Goal: Information Seeking & Learning: Learn about a topic

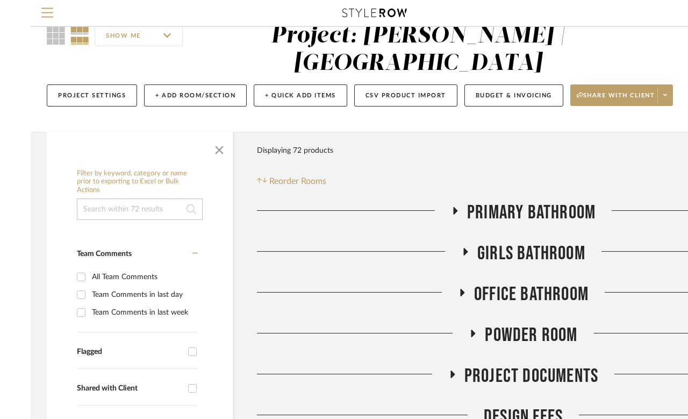
scroll to position [30, 0]
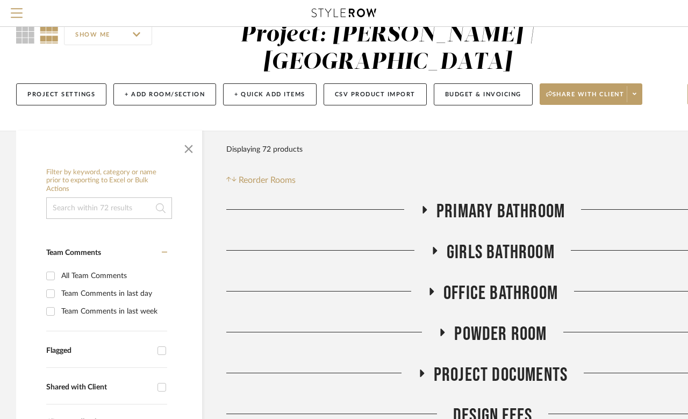
click at [420, 212] on icon at bounding box center [423, 209] width 13 height 8
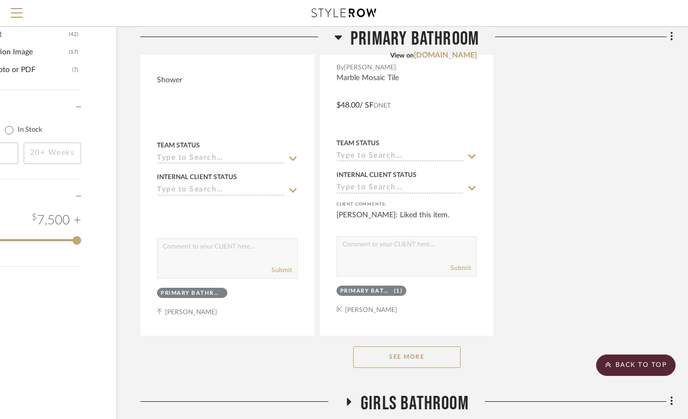
scroll to position [1373, 86]
click at [410, 350] on button "See More" at bounding box center [406, 357] width 107 height 21
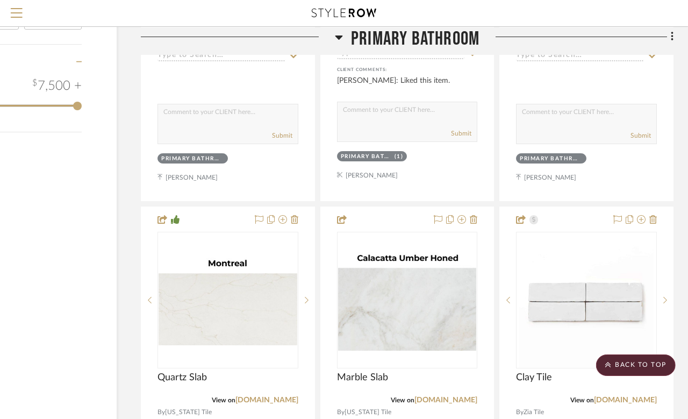
scroll to position [1508, 86]
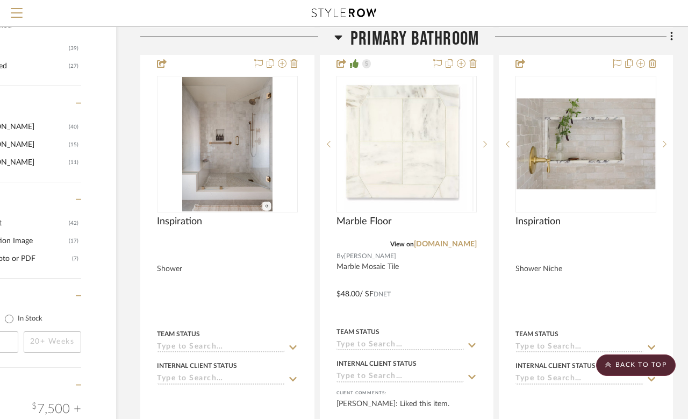
click at [0, 0] on img at bounding box center [0, 0] width 0 height 0
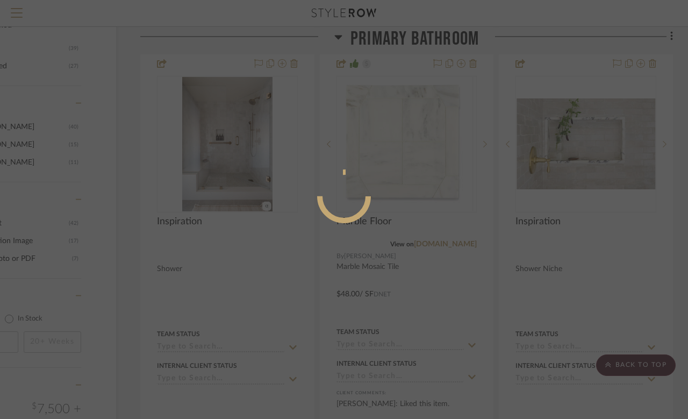
scroll to position [0, 0]
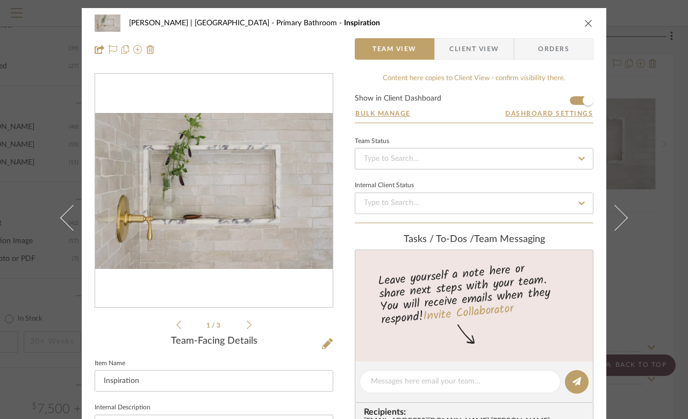
click at [250, 328] on icon at bounding box center [249, 325] width 5 height 10
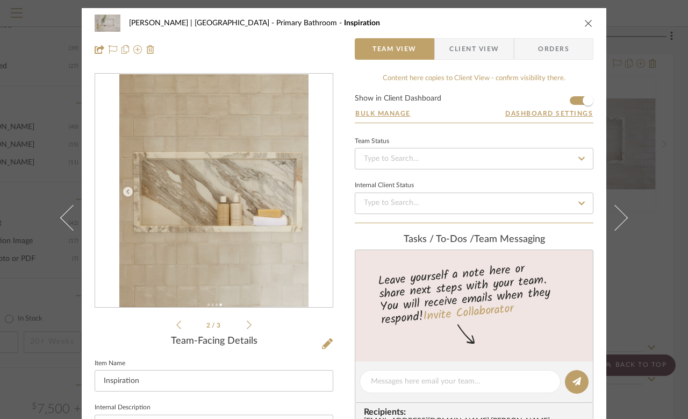
click at [183, 322] on li "2 / 3" at bounding box center [214, 324] width 66 height 13
click at [178, 321] on icon at bounding box center [178, 325] width 5 height 10
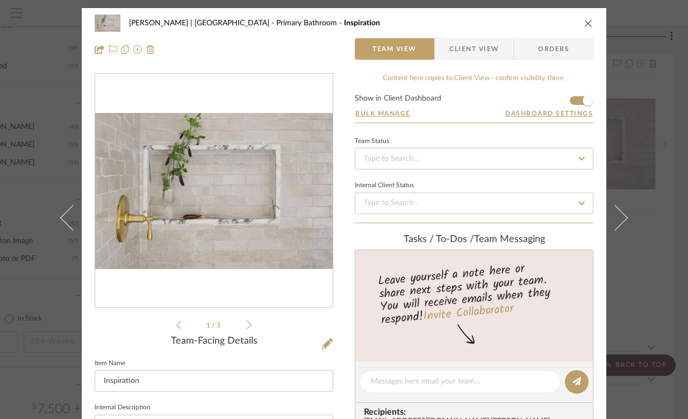
click at [584, 22] on button "close" at bounding box center [589, 23] width 10 height 10
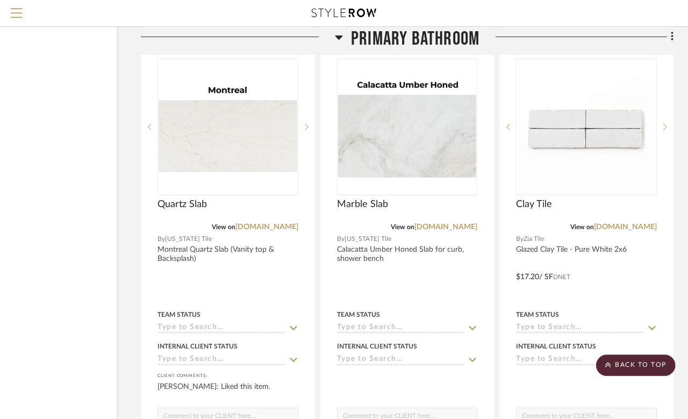
scroll to position [1681, 86]
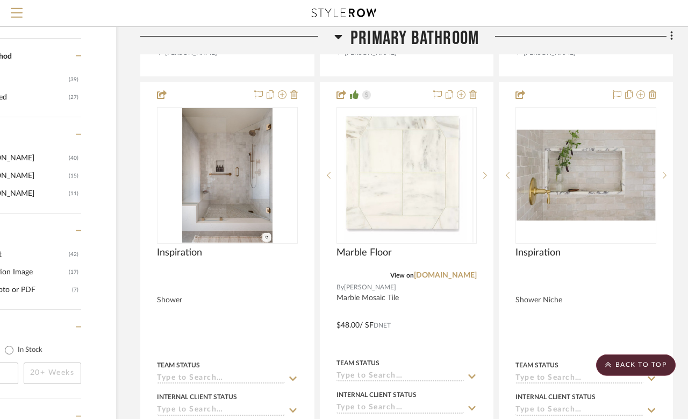
click at [601, 176] on img "0" at bounding box center [585, 174] width 139 height 91
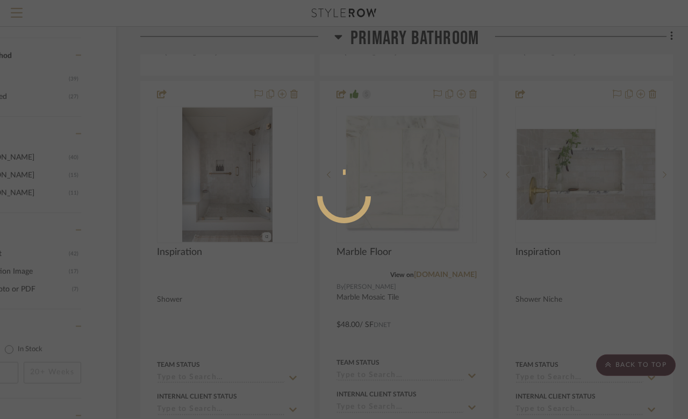
scroll to position [0, 0]
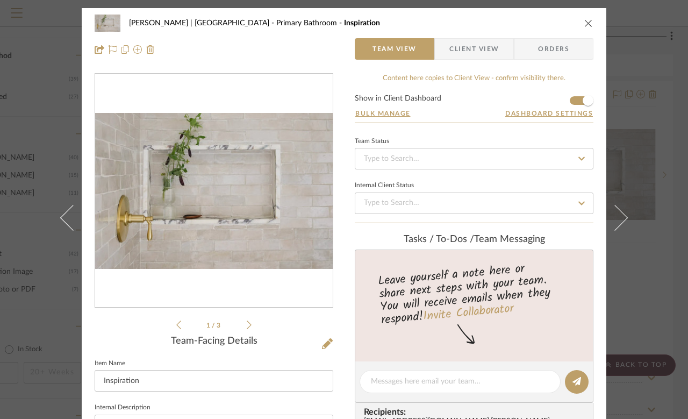
click at [250, 321] on icon at bounding box center [249, 325] width 5 height 10
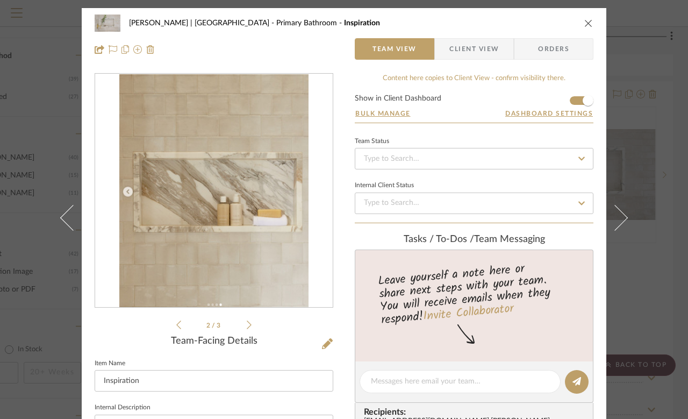
click at [253, 318] on div "2 / 3" at bounding box center [214, 202] width 239 height 258
click at [248, 321] on icon at bounding box center [249, 325] width 5 height 10
click at [227, 194] on img "1" at bounding box center [214, 190] width 190 height 233
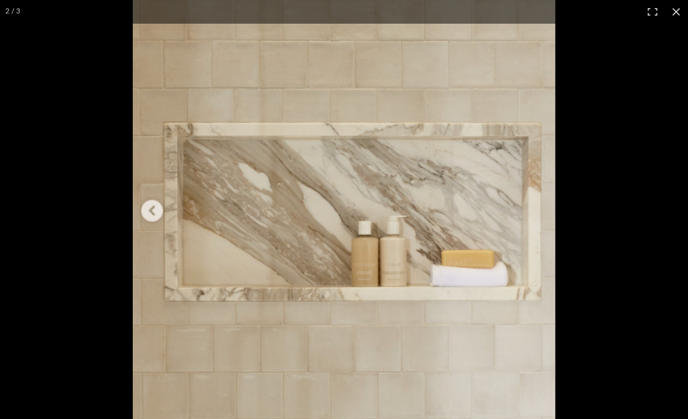
click at [142, 214] on img at bounding box center [344, 208] width 422 height 519
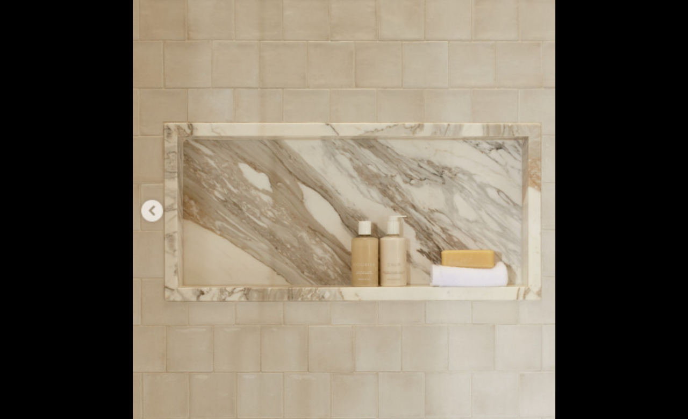
click at [161, 213] on img at bounding box center [344, 208] width 422 height 519
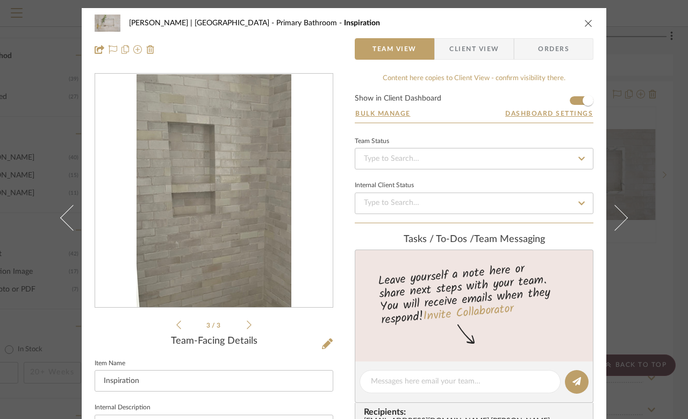
click at [234, 218] on img "2" at bounding box center [213, 190] width 155 height 233
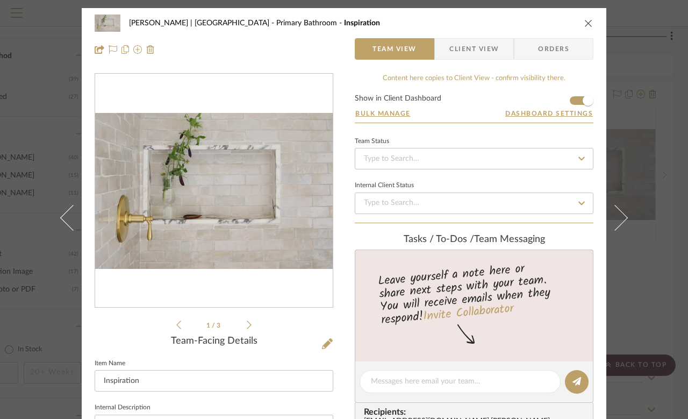
click at [201, 212] on img "0" at bounding box center [213, 191] width 237 height 156
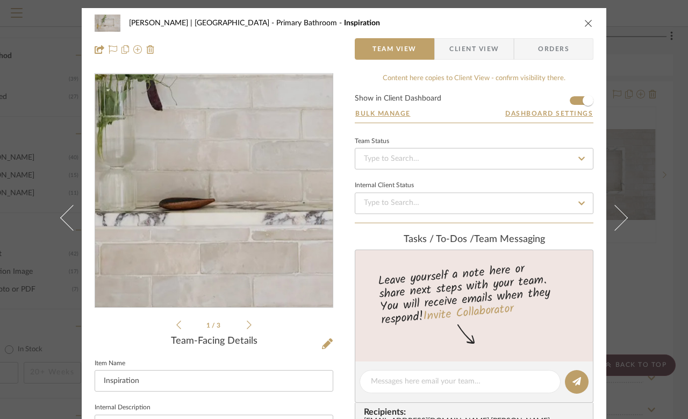
click at [177, 323] on icon at bounding box center [178, 325] width 5 height 10
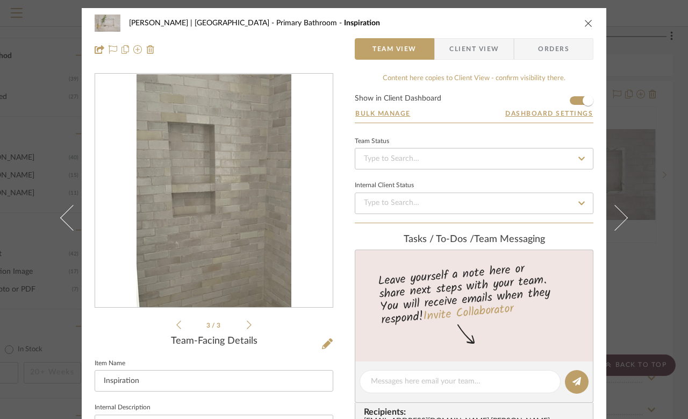
click at [250, 322] on icon at bounding box center [249, 325] width 5 height 10
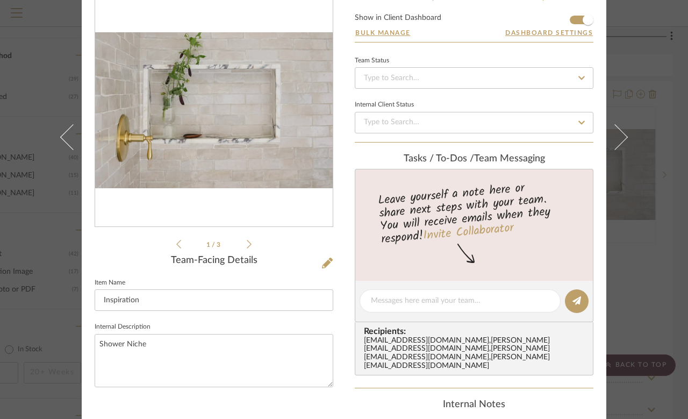
scroll to position [81, 0]
click at [459, 305] on textarea at bounding box center [460, 299] width 178 height 11
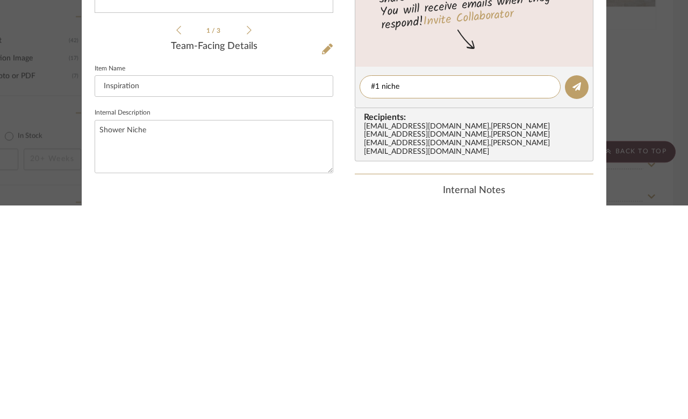
type textarea "#1 niche"
click at [578, 296] on icon at bounding box center [576, 300] width 9 height 9
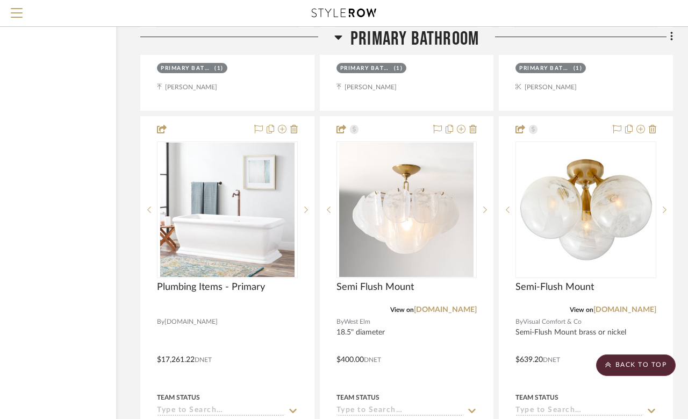
scroll to position [2075, 86]
click at [455, 312] on link "[DOMAIN_NAME]" at bounding box center [445, 310] width 63 height 8
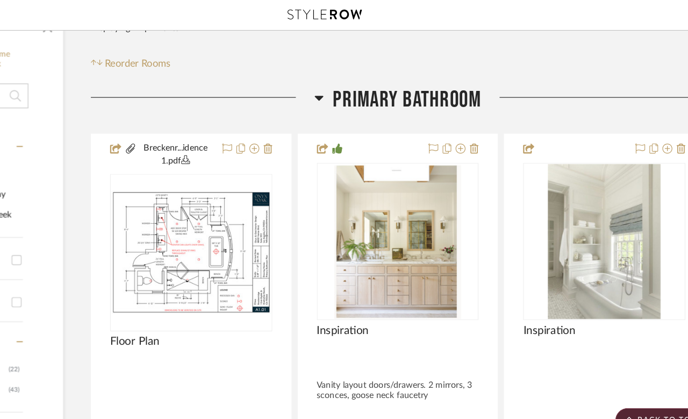
scroll to position [0, 85]
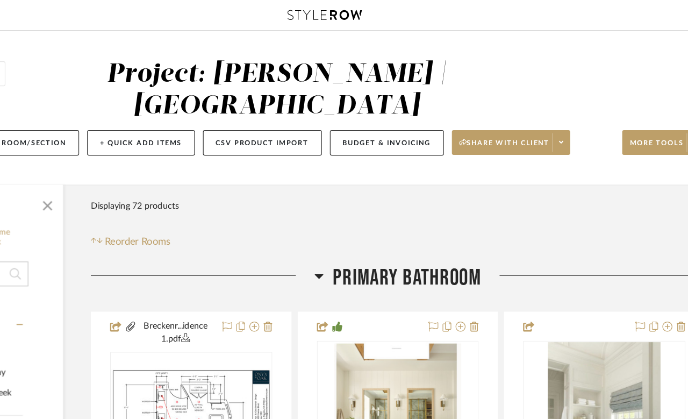
click at [460, 126] on span "Share with client" at bounding box center [499, 128] width 78 height 16
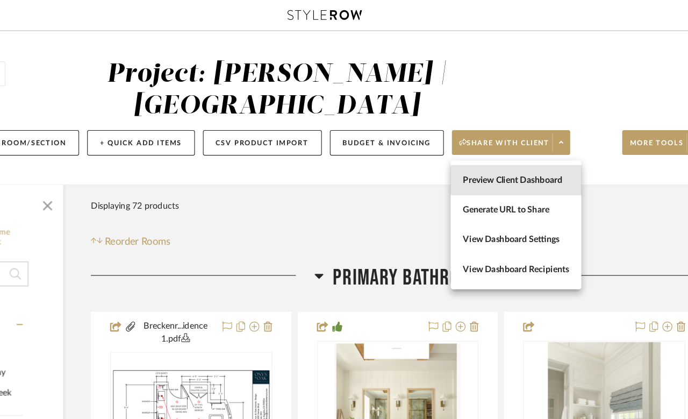
click at [470, 156] on span "Preview Client Dashboard" at bounding box center [510, 156] width 92 height 9
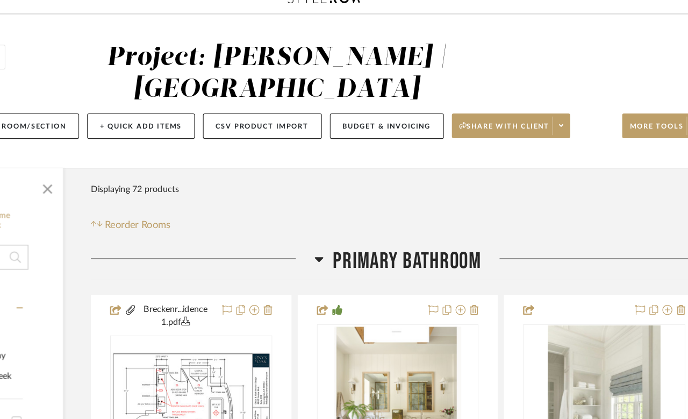
click at [541, 116] on span at bounding box center [548, 124] width 15 height 16
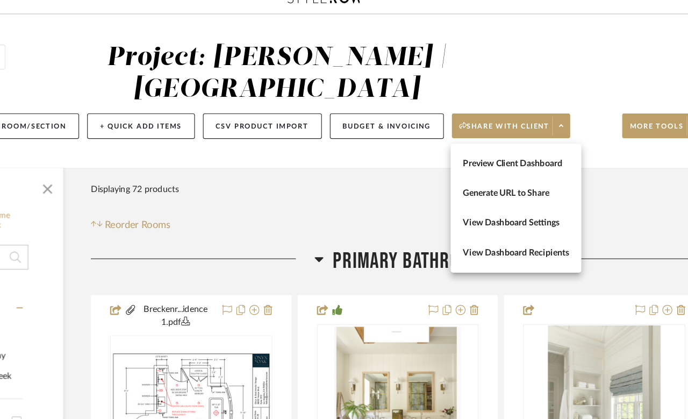
click at [481, 152] on span "Preview Client Dashboard" at bounding box center [510, 156] width 92 height 9
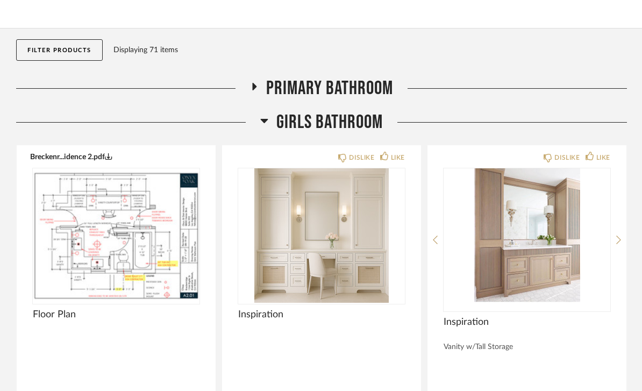
scroll to position [102, 0]
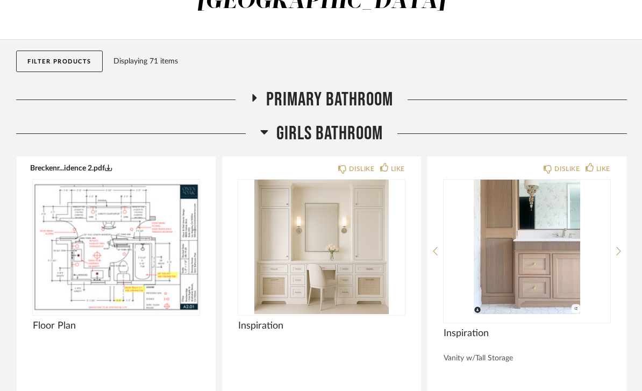
click at [253, 101] on icon at bounding box center [255, 98] width 4 height 8
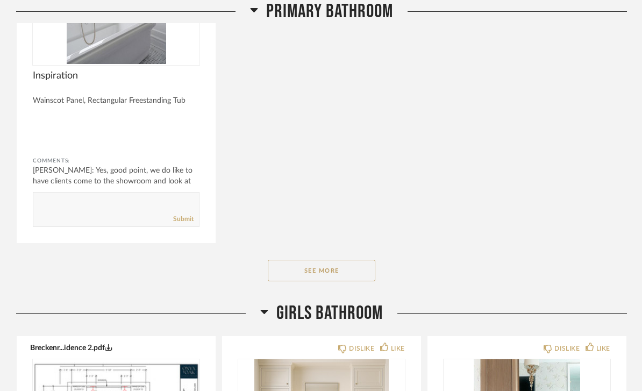
click at [339, 271] on button "See More" at bounding box center [321, 270] width 107 height 21
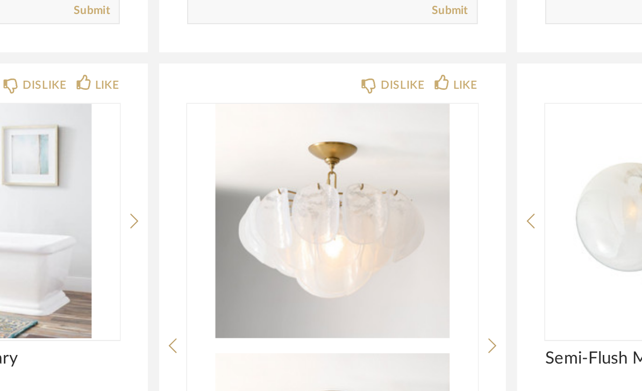
scroll to position [1486, 0]
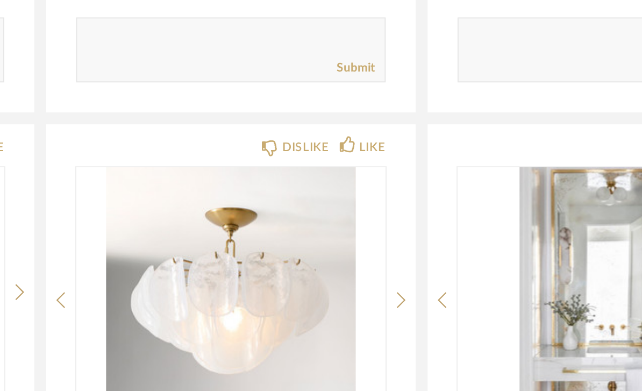
click at [380, 135] on div "LIKE" at bounding box center [392, 140] width 25 height 11
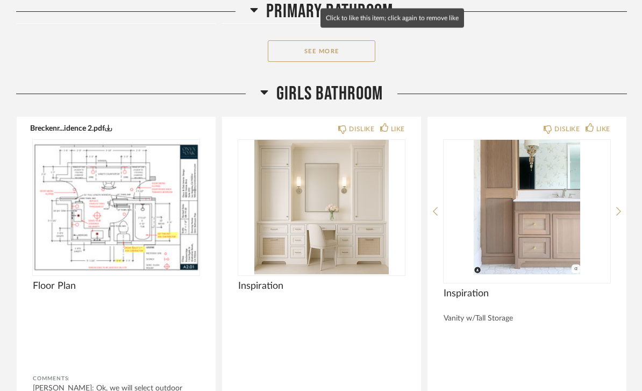
scroll to position [2627, 0]
click at [0, 0] on img at bounding box center [0, 0] width 0 height 0
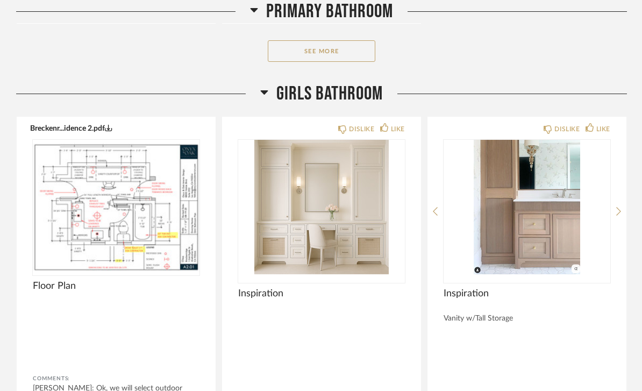
click at [344, 219] on img "0" at bounding box center [321, 207] width 167 height 134
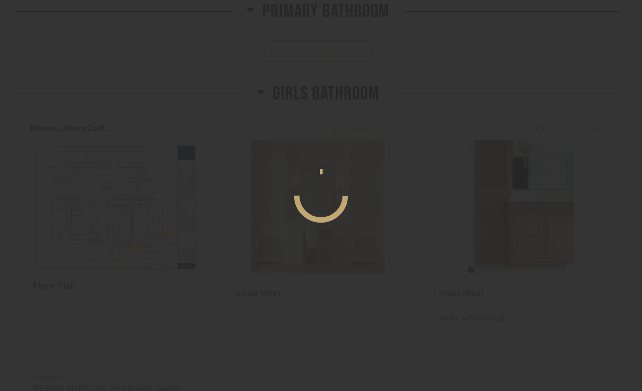
scroll to position [0, 0]
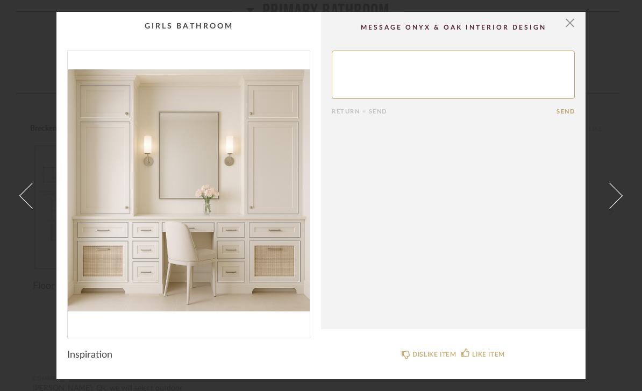
click at [274, 278] on img "0" at bounding box center [189, 190] width 242 height 278
click at [612, 100] on link at bounding box center [615, 195] width 29 height 367
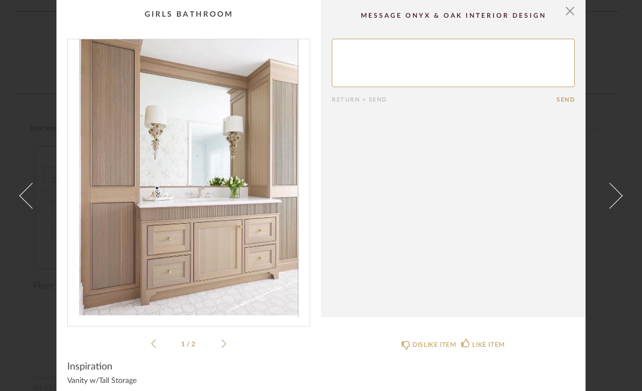
click at [562, 19] on span "button" at bounding box center [569, 10] width 21 height 21
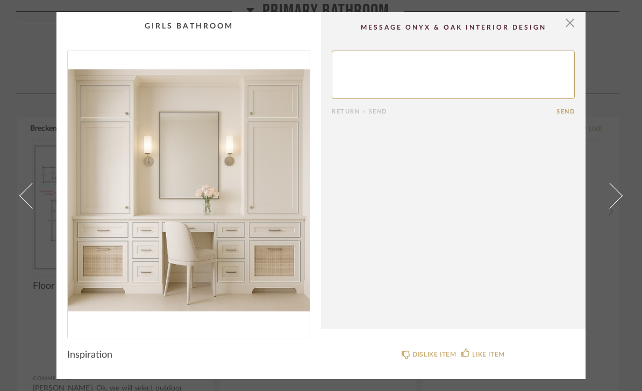
click at [572, 28] on span "button" at bounding box center [569, 22] width 21 height 21
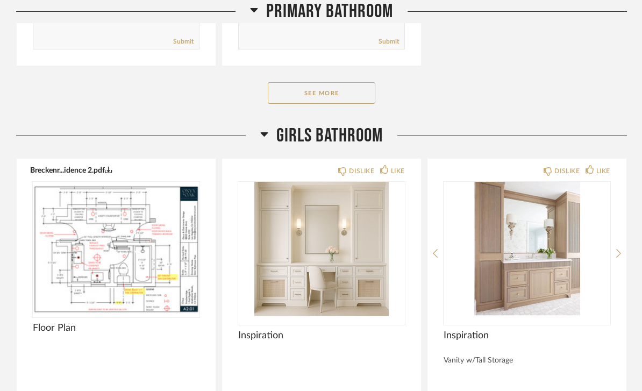
scroll to position [2585, 0]
click at [264, 136] on icon at bounding box center [265, 134] width 8 height 4
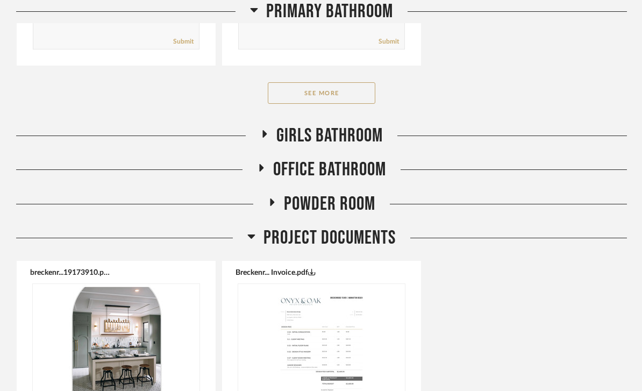
click at [263, 170] on icon at bounding box center [262, 168] width 4 height 8
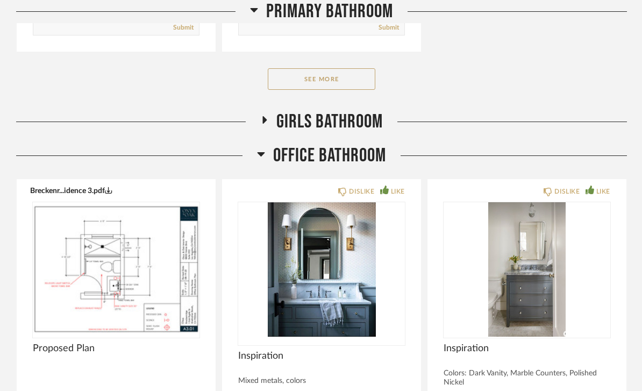
scroll to position [2598, 0]
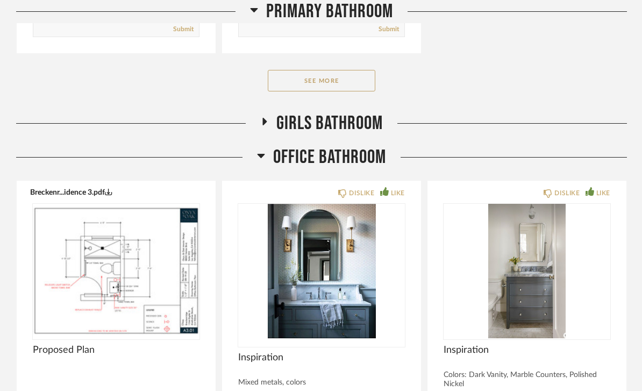
click at [263, 121] on icon at bounding box center [265, 122] width 4 height 8
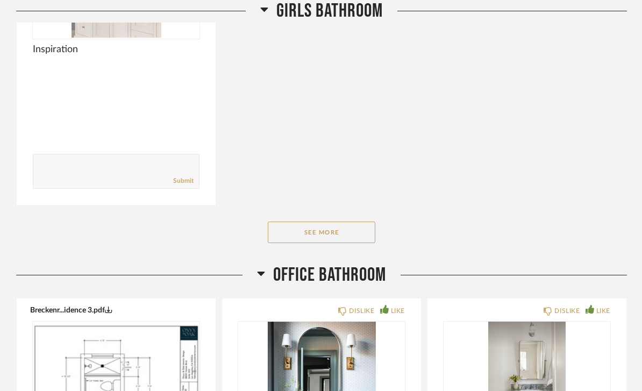
scroll to position [3206, 0]
click at [308, 234] on button "See More" at bounding box center [321, 232] width 107 height 21
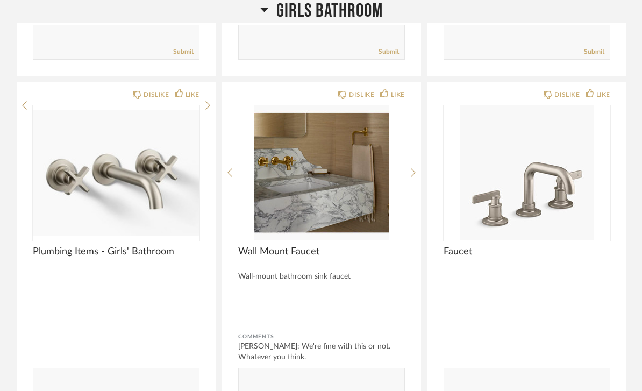
scroll to position [3698, 0]
click at [0, 0] on img at bounding box center [0, 0] width 0 height 0
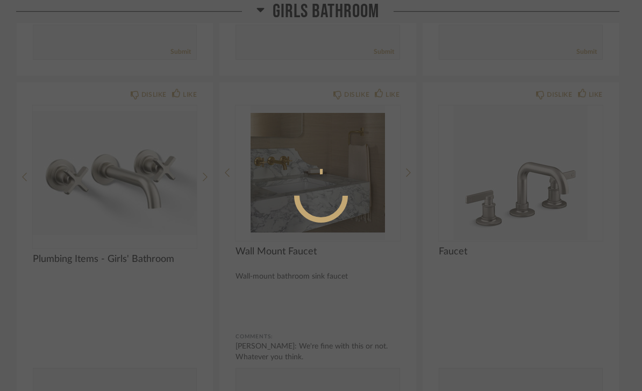
scroll to position [0, 0]
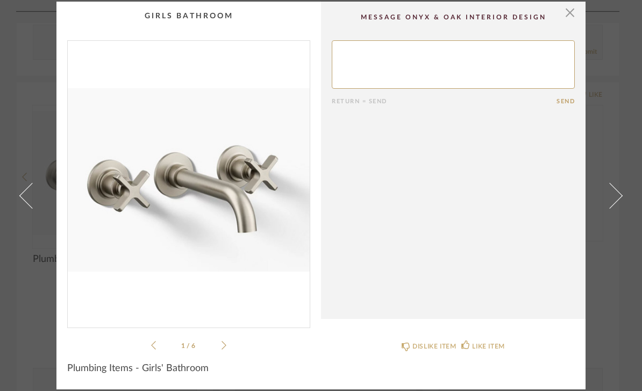
click at [567, 20] on span "button" at bounding box center [569, 12] width 21 height 21
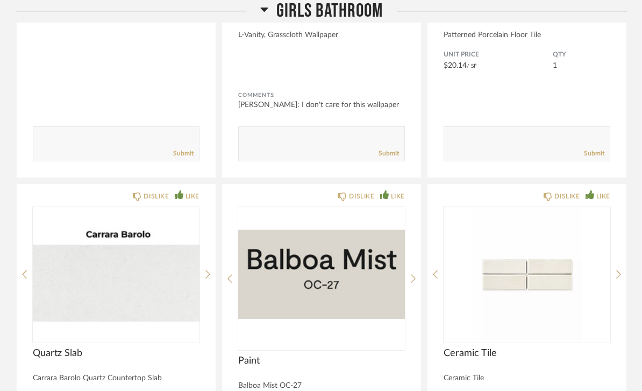
scroll to position [3246, 0]
click at [334, 268] on img "0" at bounding box center [321, 274] width 167 height 134
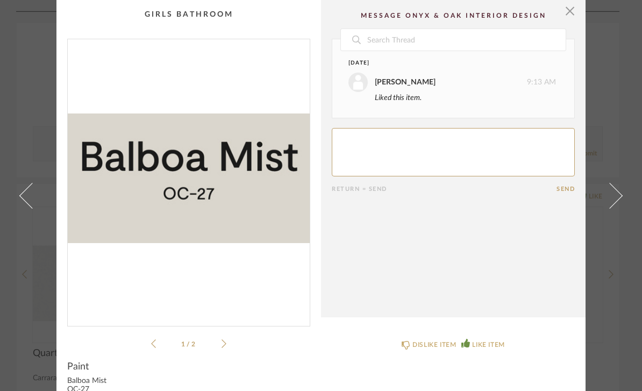
click at [565, 10] on span "button" at bounding box center [569, 10] width 21 height 21
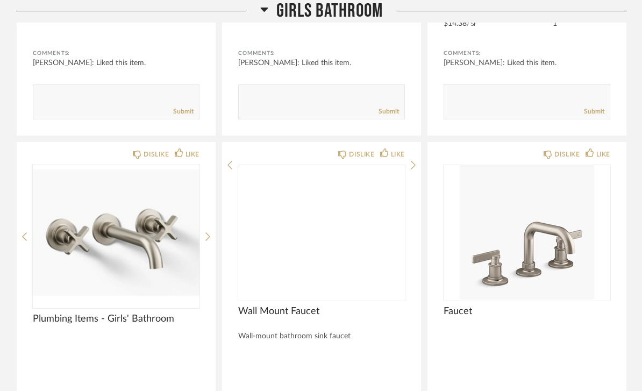
scroll to position [3638, 0]
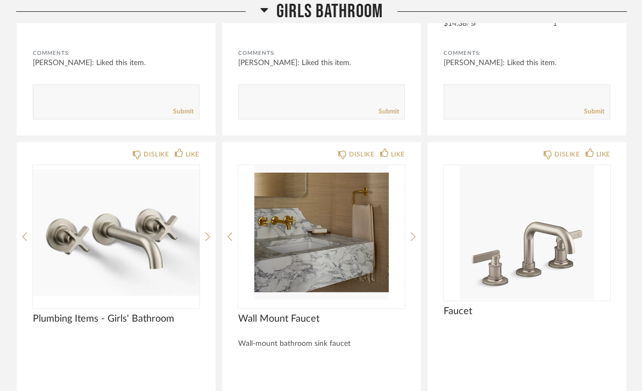
click at [0, 0] on img at bounding box center [0, 0] width 0 height 0
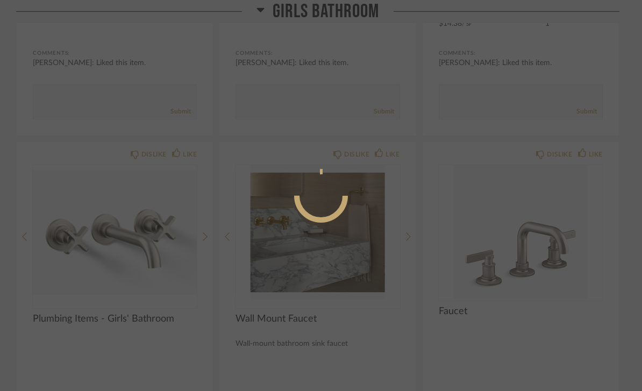
scroll to position [0, 0]
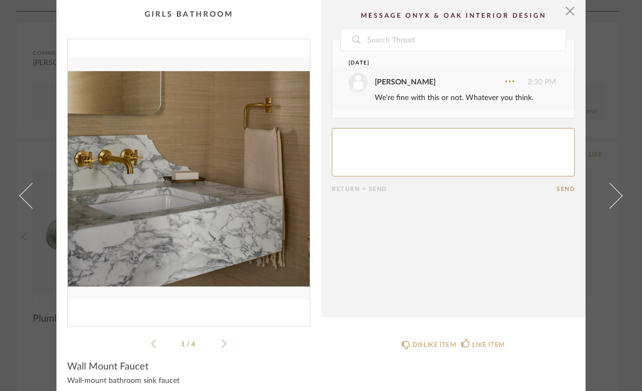
click at [233, 341] on div "1 / 4" at bounding box center [188, 194] width 243 height 311
click at [222, 347] on icon at bounding box center [223, 343] width 5 height 10
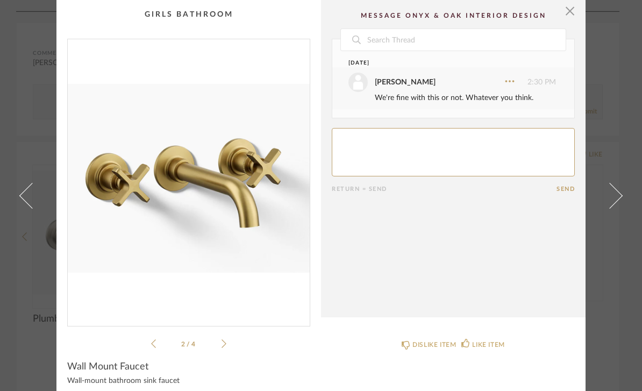
click at [241, 343] on div "2 / 4" at bounding box center [188, 194] width 243 height 311
click at [221, 335] on div "2 / 4" at bounding box center [188, 194] width 243 height 311
click at [226, 339] on icon at bounding box center [223, 343] width 5 height 10
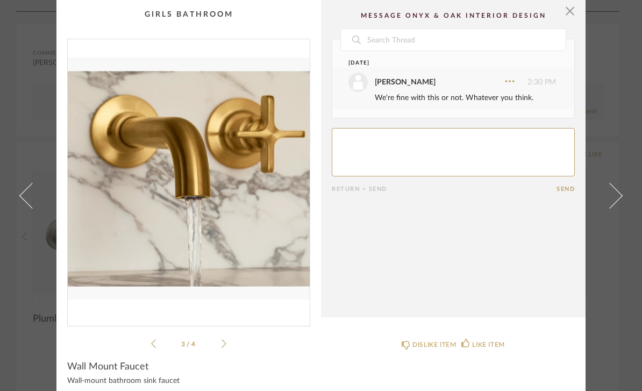
click at [226, 344] on icon at bounding box center [223, 343] width 5 height 10
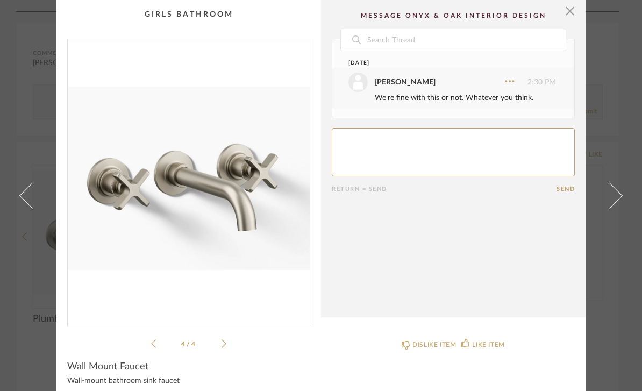
click at [179, 231] on img "3" at bounding box center [189, 178] width 242 height 278
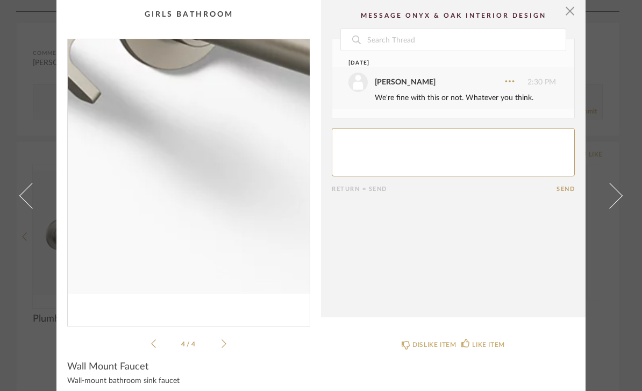
click at [563, 9] on span "button" at bounding box center [569, 10] width 21 height 21
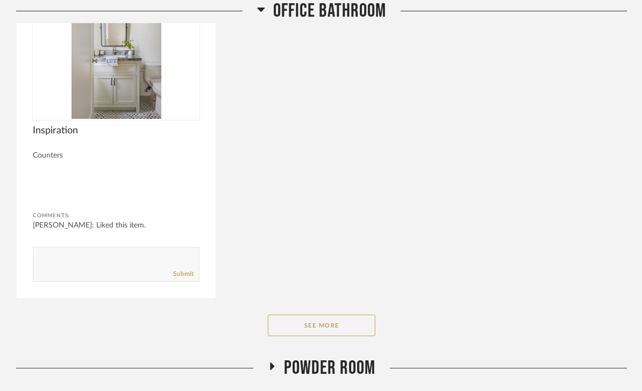
scroll to position [5301, 0]
click at [345, 328] on button "See More" at bounding box center [321, 324] width 107 height 21
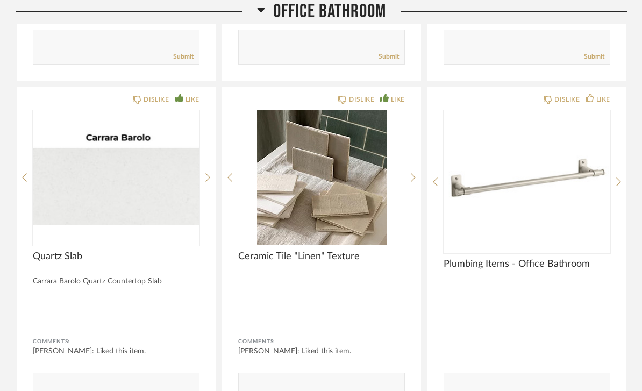
scroll to position [5517, 0]
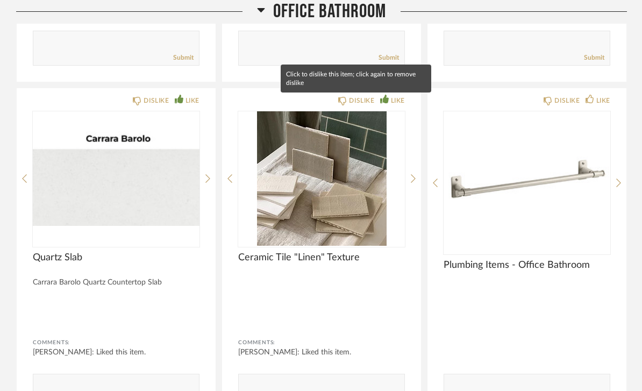
click at [345, 92] on mat-tooltip-component "Click to dislike this item; click again to remove dislike" at bounding box center [355, 78] width 150 height 28
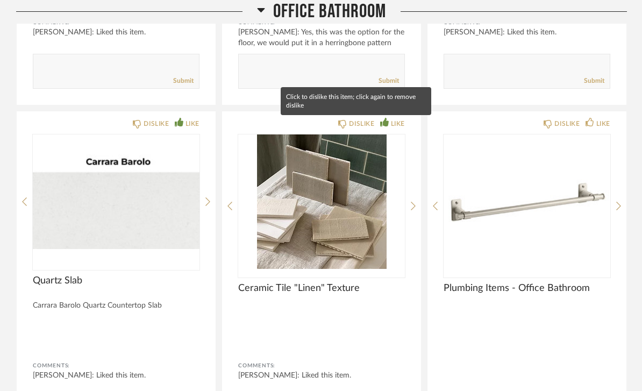
scroll to position [5494, 0]
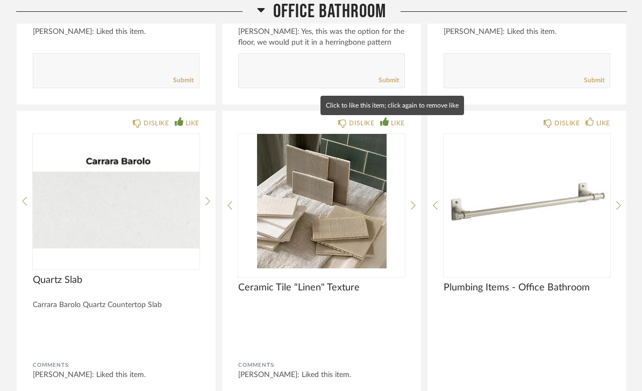
click at [391, 120] on div "LIKE" at bounding box center [398, 123] width 14 height 11
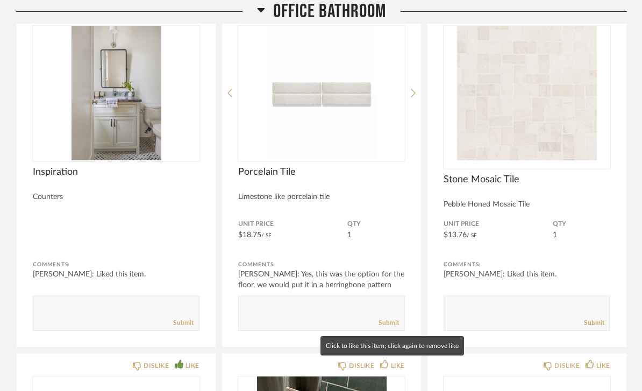
scroll to position [5262, 0]
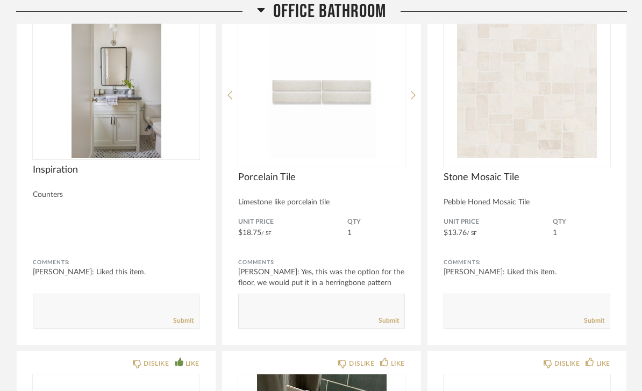
click at [414, 90] on icon at bounding box center [412, 95] width 5 height 10
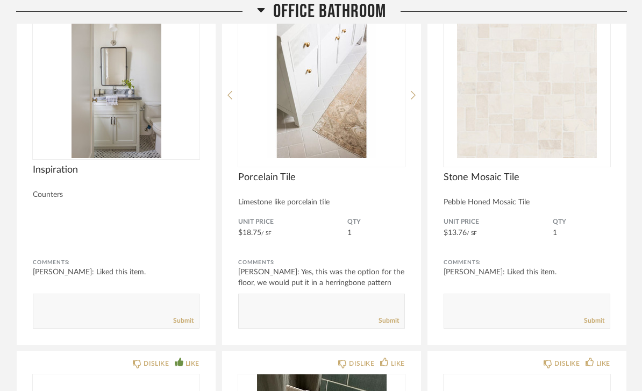
click at [352, 139] on img "1" at bounding box center [321, 91] width 167 height 134
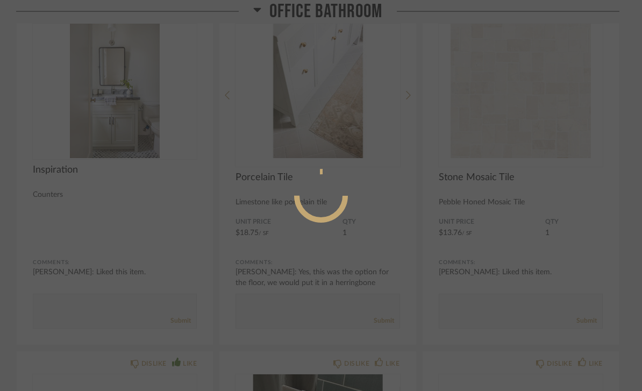
scroll to position [0, 0]
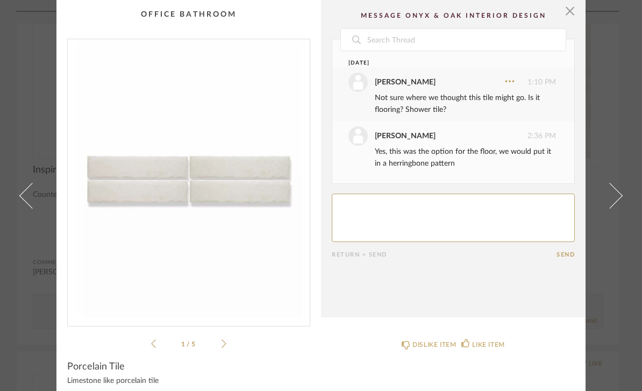
click at [226, 343] on icon at bounding box center [223, 343] width 5 height 10
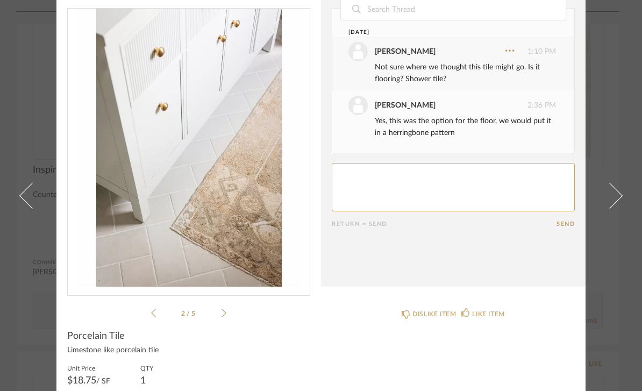
scroll to position [31, 0]
click at [226, 207] on img "1" at bounding box center [189, 147] width 242 height 278
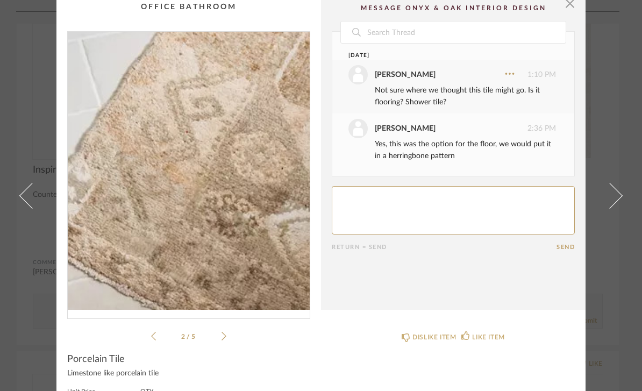
scroll to position [2, 0]
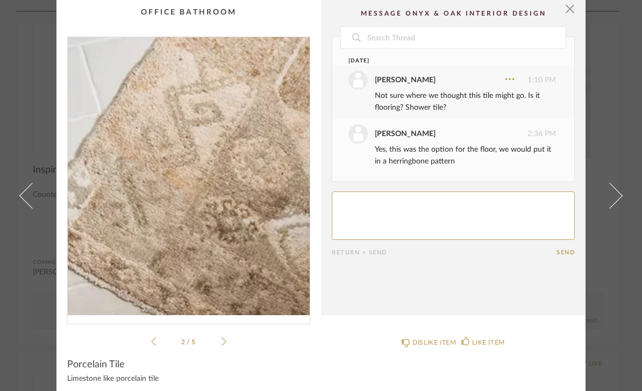
click at [568, 10] on span "button" at bounding box center [569, 8] width 21 height 21
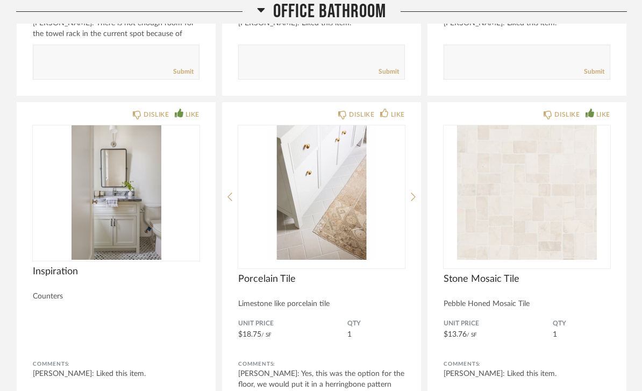
scroll to position [5159, 0]
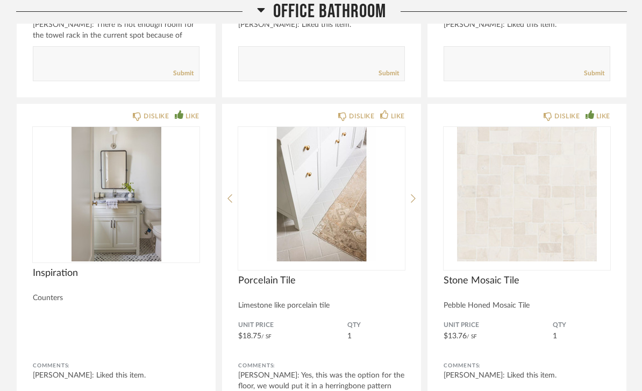
click at [571, 227] on img "0" at bounding box center [526, 194] width 167 height 134
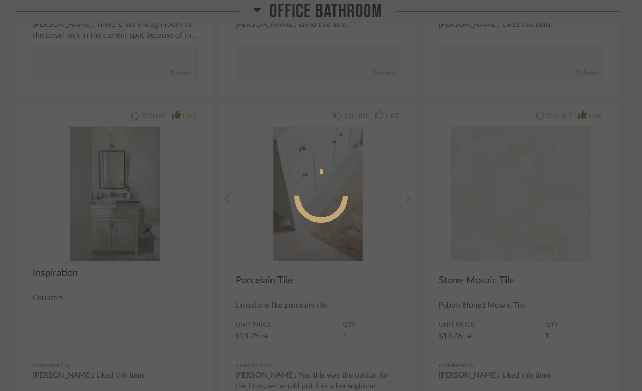
scroll to position [0, 0]
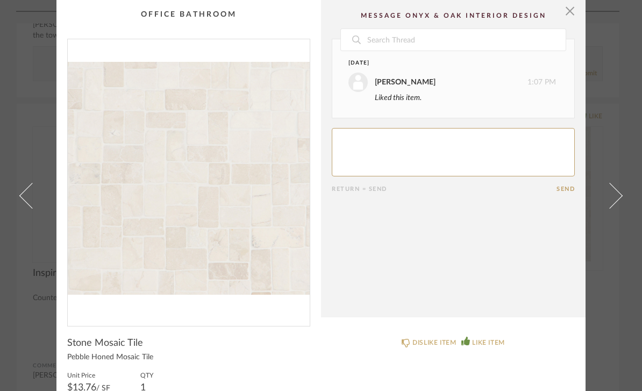
click at [613, 208] on span at bounding box center [609, 195] width 26 height 26
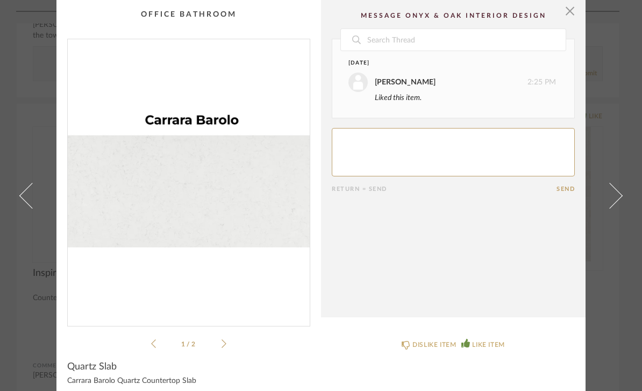
click at [28, 201] on span at bounding box center [32, 195] width 26 height 26
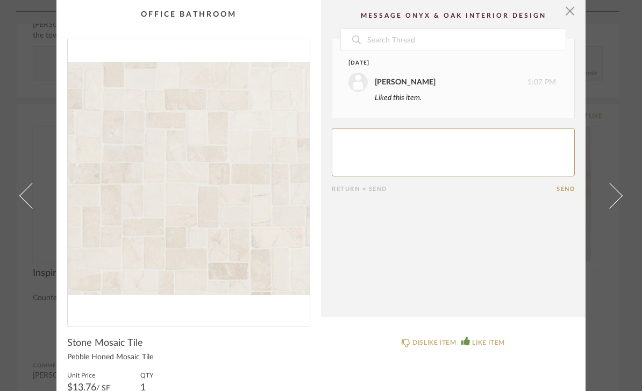
click at [234, 205] on img "0" at bounding box center [189, 178] width 242 height 278
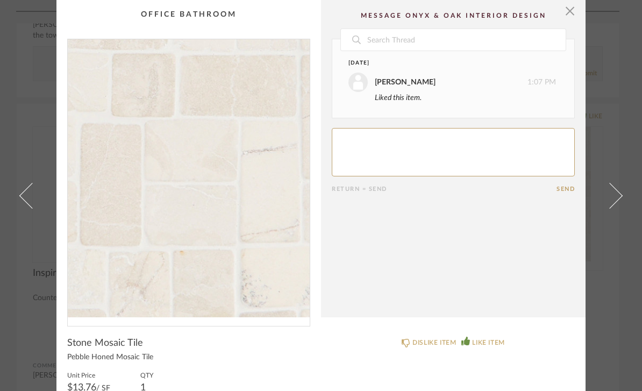
click at [566, 13] on span "button" at bounding box center [569, 10] width 21 height 21
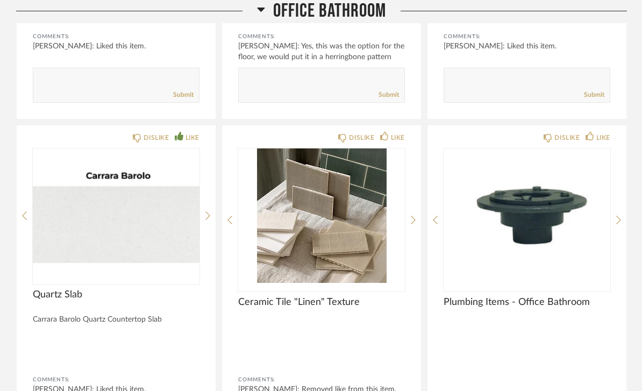
scroll to position [5487, 0]
click at [413, 215] on div at bounding box center [412, 219] width 5 height 143
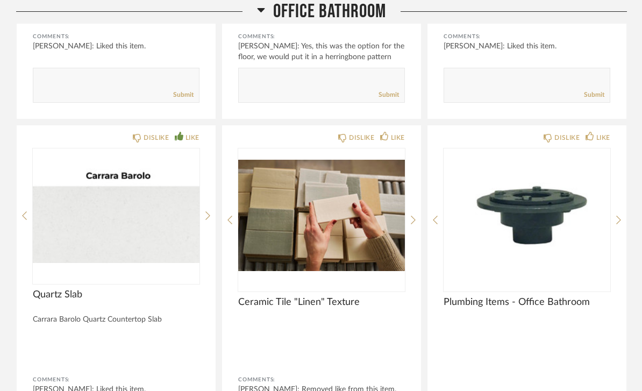
click at [412, 215] on div at bounding box center [412, 219] width 5 height 143
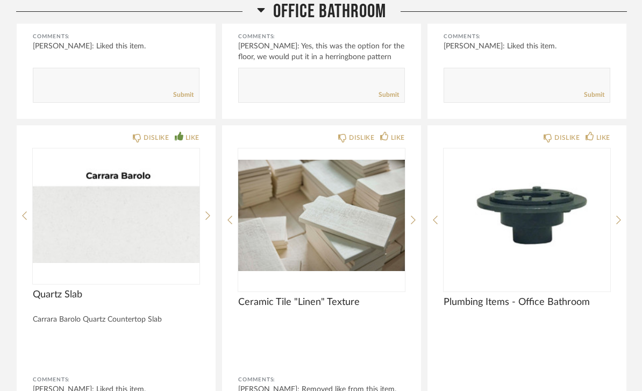
click at [413, 228] on div at bounding box center [412, 219] width 5 height 143
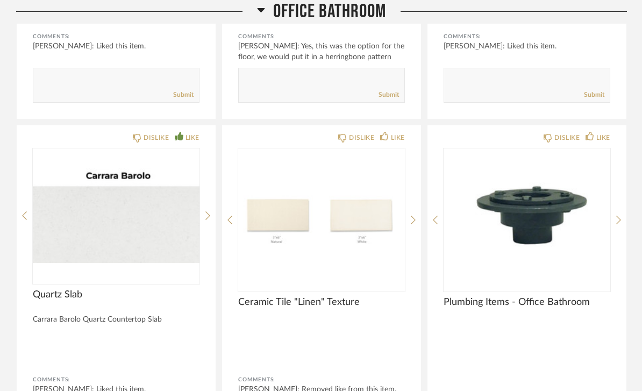
click at [414, 215] on div at bounding box center [412, 219] width 5 height 143
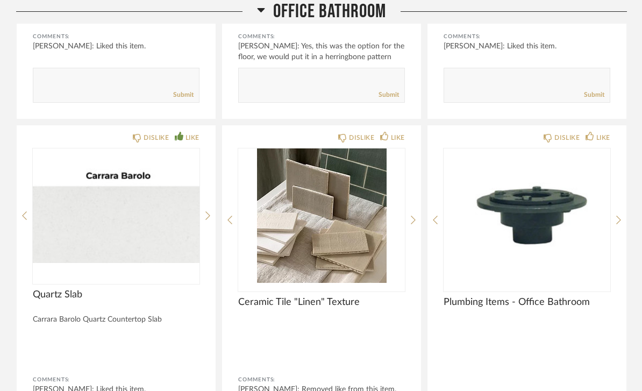
click at [356, 256] on img "0" at bounding box center [321, 215] width 167 height 134
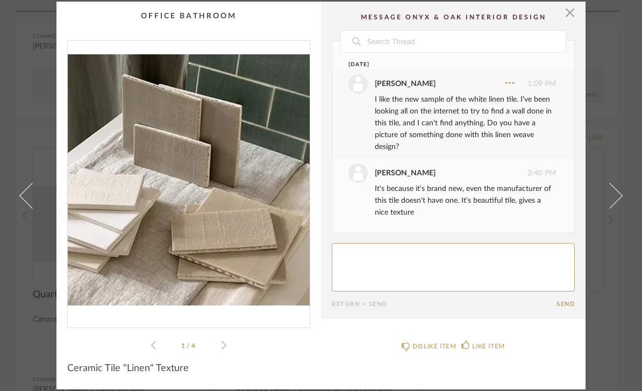
scroll to position [117, 0]
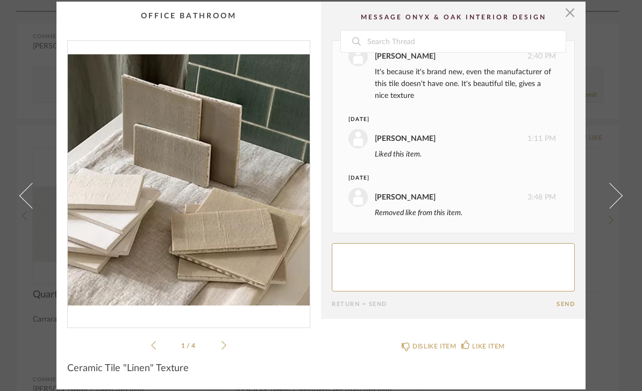
click at [581, 12] on cpp-summary-comments "Date July 15th Emily Breckenridge 1:09 PM I like the new sample of the white li…" at bounding box center [453, 160] width 264 height 317
click at [574, 12] on span "button" at bounding box center [569, 12] width 21 height 21
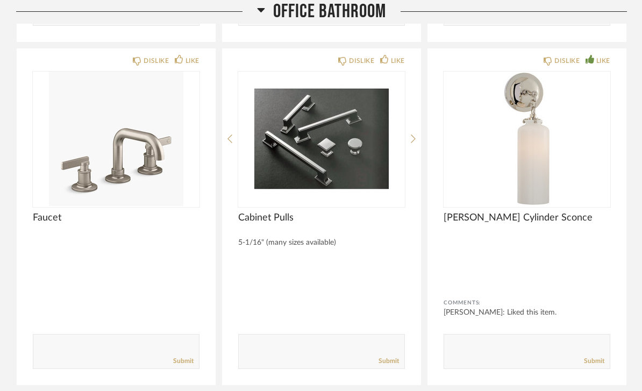
scroll to position [5907, 0]
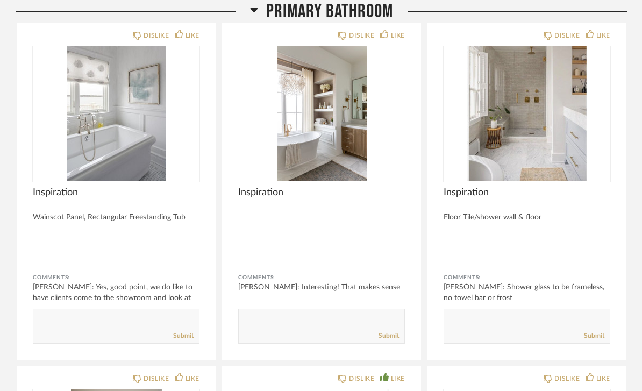
scroll to position [0, 0]
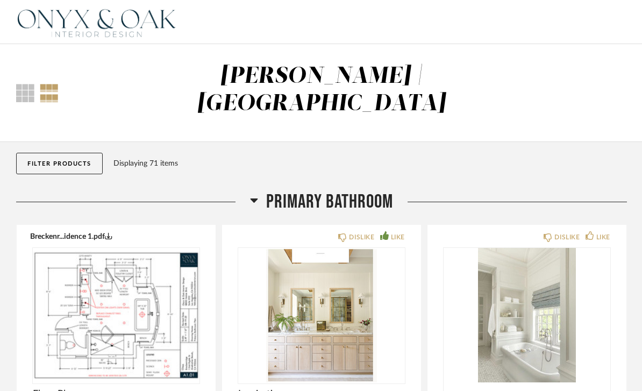
click at [263, 196] on h2 "Primary Bathroom" at bounding box center [321, 201] width 143 height 23
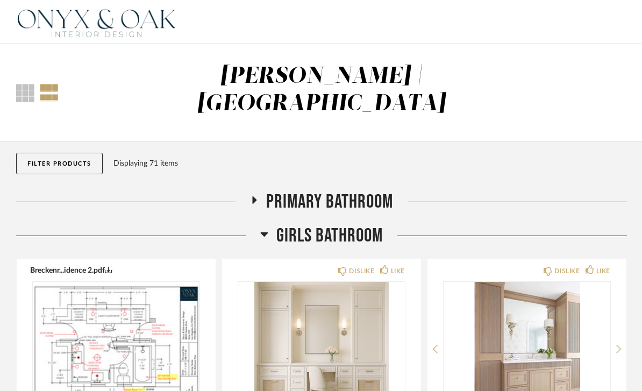
click at [272, 240] on h2 "Girls Bathroom" at bounding box center [321, 235] width 123 height 23
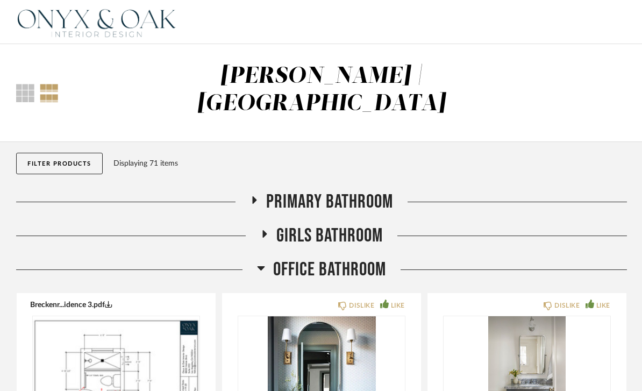
click at [264, 270] on icon at bounding box center [261, 267] width 8 height 13
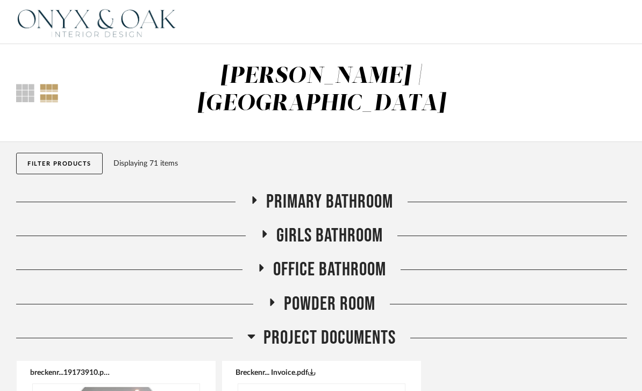
click at [275, 301] on icon at bounding box center [271, 302] width 13 height 8
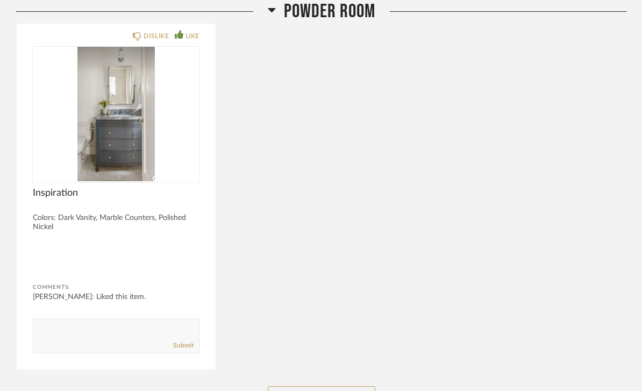
scroll to position [653, 0]
click at [349, 390] on button "See More" at bounding box center [321, 396] width 107 height 21
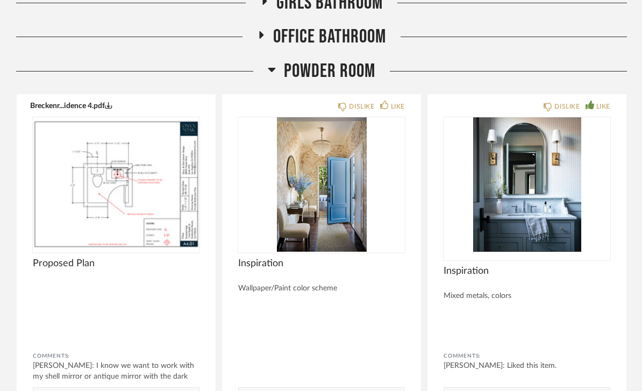
scroll to position [214, 0]
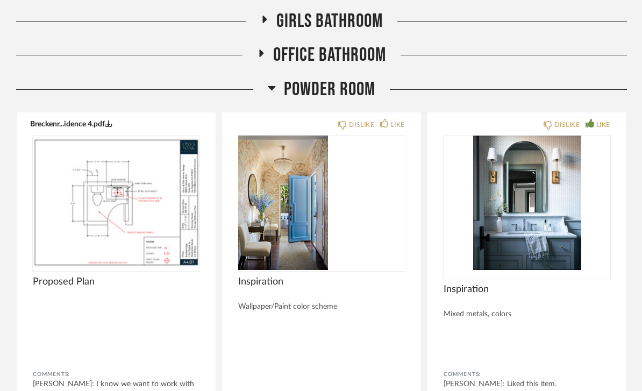
click at [0, 0] on img at bounding box center [0, 0] width 0 height 0
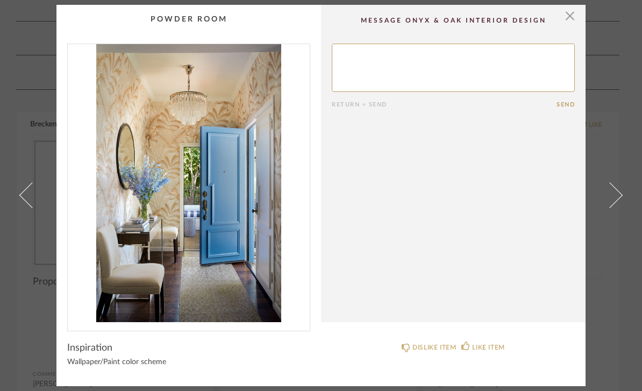
click at [146, 224] on img "0" at bounding box center [189, 183] width 242 height 278
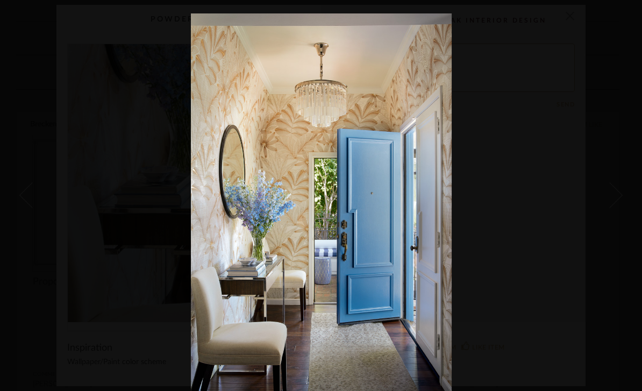
click at [3, 49] on div at bounding box center [321, 195] width 642 height 391
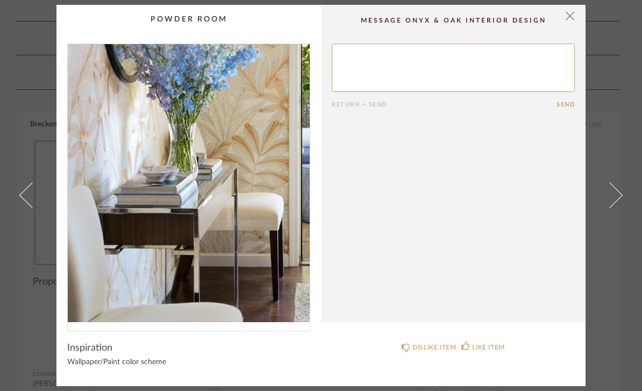
click at [561, 20] on span "button" at bounding box center [569, 15] width 21 height 21
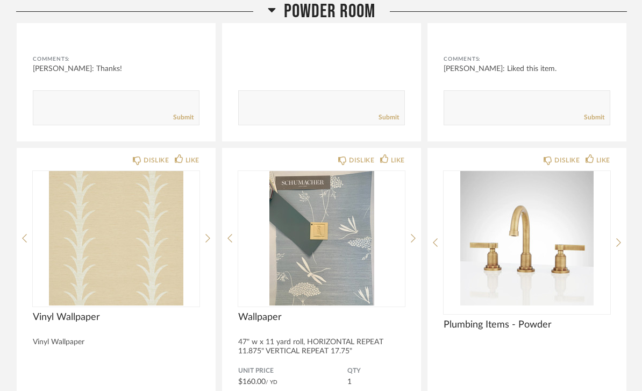
scroll to position [1259, 0]
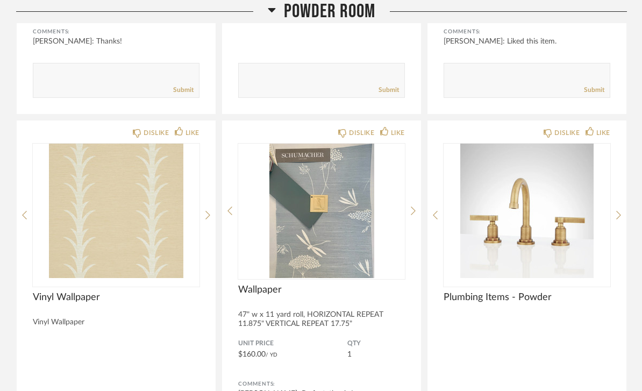
click at [0, 0] on img at bounding box center [0, 0] width 0 height 0
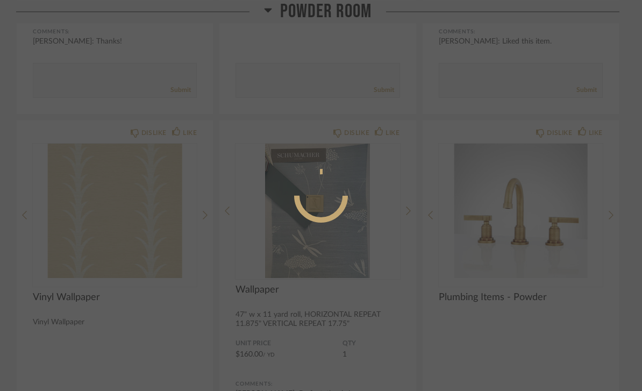
scroll to position [0, 0]
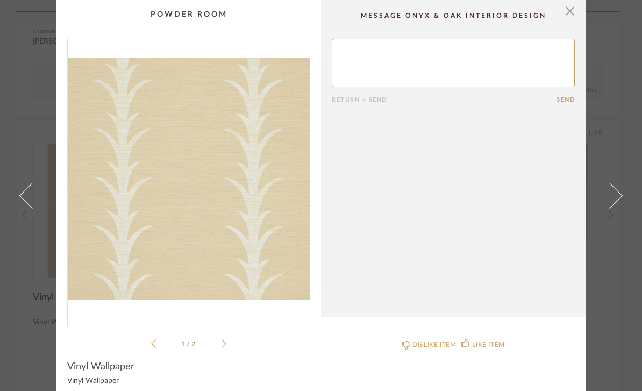
click at [229, 198] on img "0" at bounding box center [189, 178] width 242 height 278
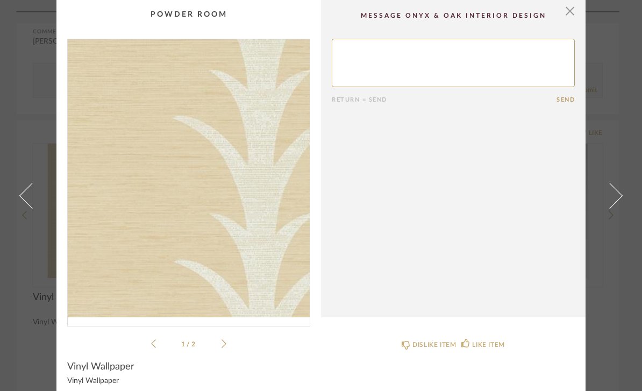
click at [570, 13] on span "button" at bounding box center [569, 10] width 21 height 21
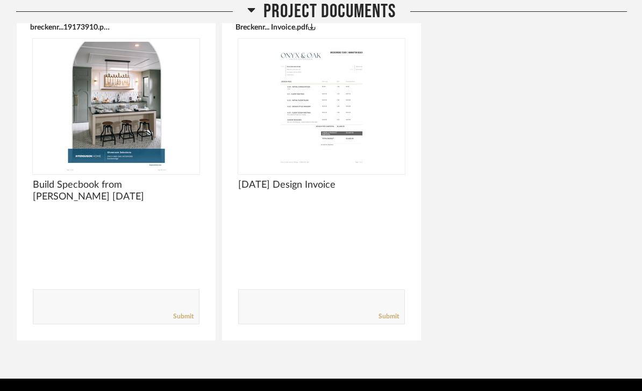
scroll to position [2501, 0]
